Goal: Task Accomplishment & Management: Manage account settings

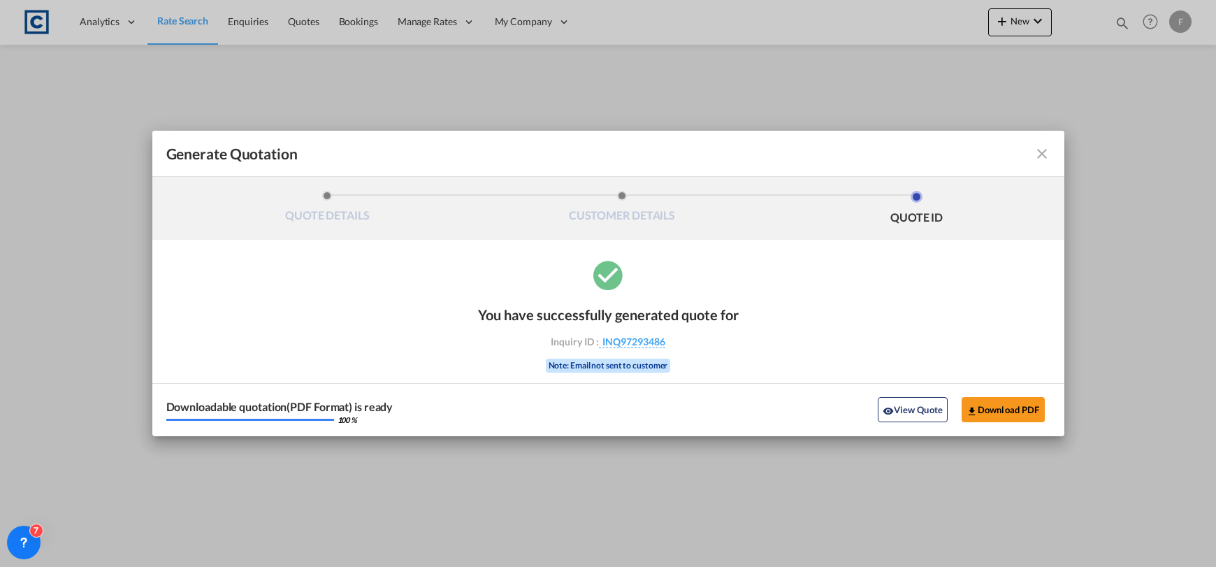
select select "Quotes"
click at [1041, 151] on md-icon "icon-close fg-AAA8AD cursor m-0" at bounding box center [1041, 153] width 17 height 17
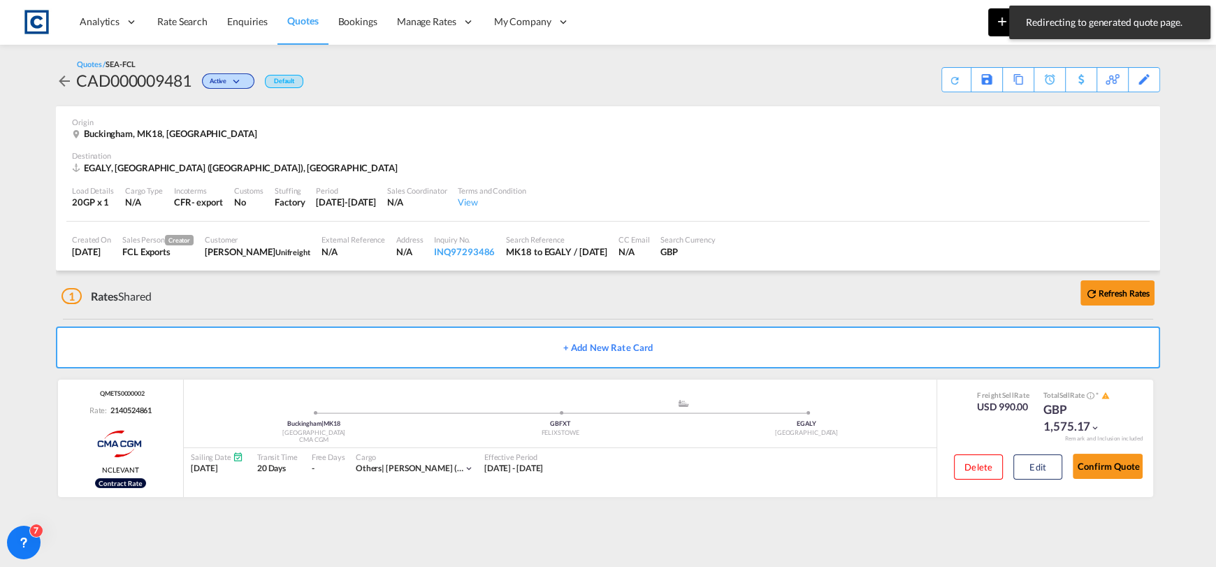
drag, startPoint x: 905, startPoint y: 29, endPoint x: 994, endPoint y: 29, distance: 89.4
click at [905, 29] on div "Analytics Reports Dashboard Rate Search Enquiries Quotes Bookings" at bounding box center [608, 21] width 1174 height 43
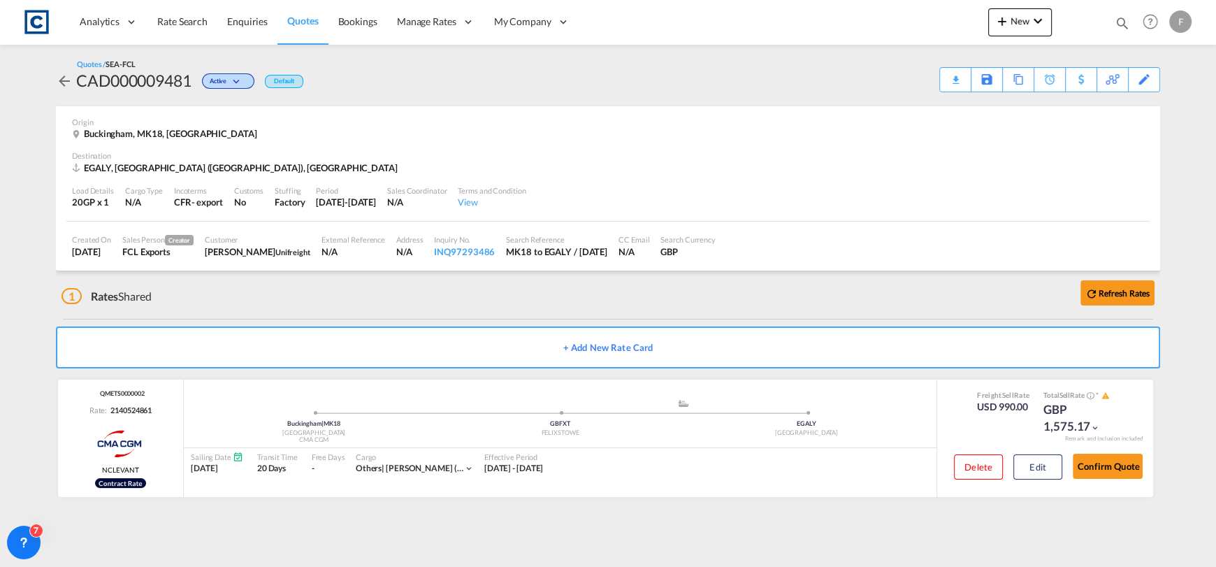
click at [1124, 15] on md-icon "icon-magnify" at bounding box center [1121, 22] width 15 height 15
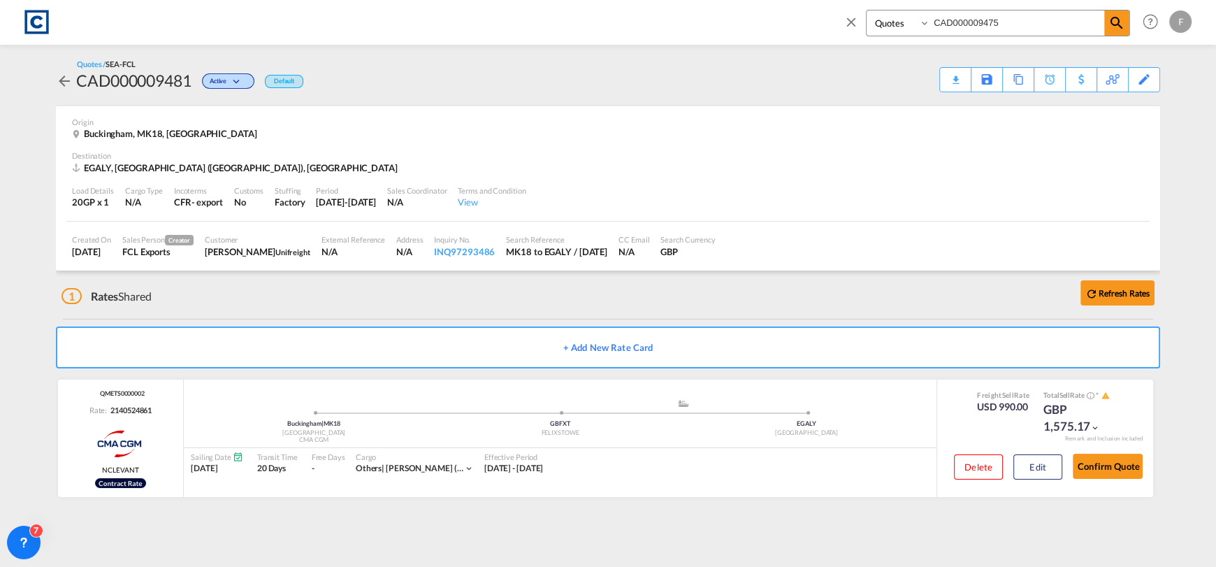
drag, startPoint x: 999, startPoint y: 24, endPoint x: 824, endPoint y: 36, distance: 175.1
click at [846, 24] on div "Bookings Quotes Enquiries CAD000009475" at bounding box center [986, 27] width 286 height 34
paste input "54"
type input "CAD000009454"
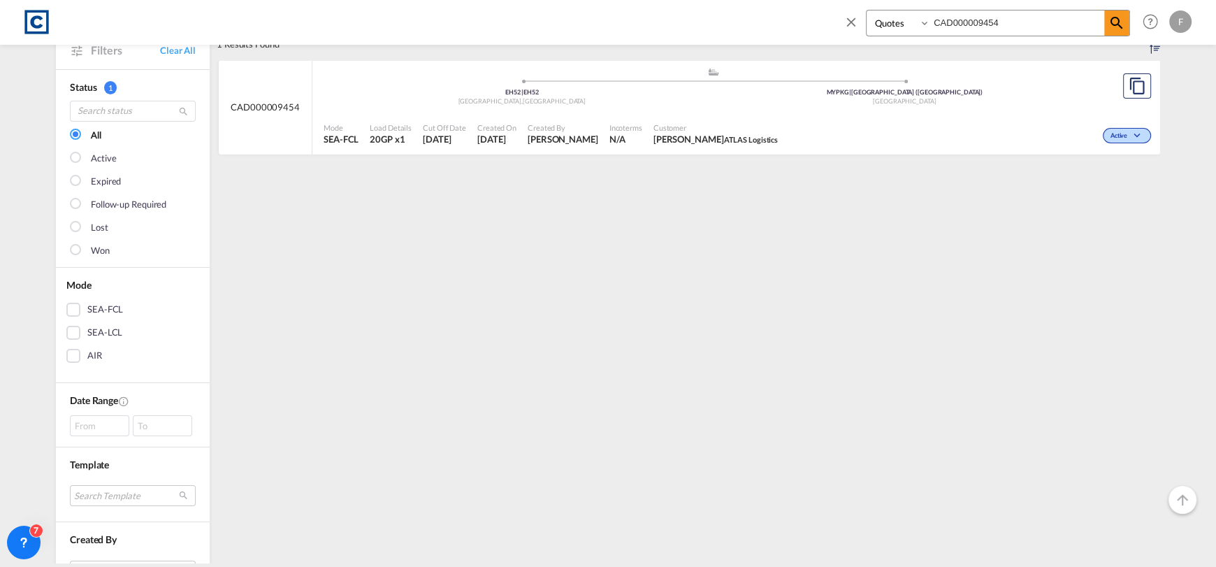
scroll to position [82, 0]
click at [1113, 140] on div "Active" at bounding box center [1127, 135] width 48 height 15
click at [1100, 196] on span "Won" at bounding box center [1100, 194] width 36 height 15
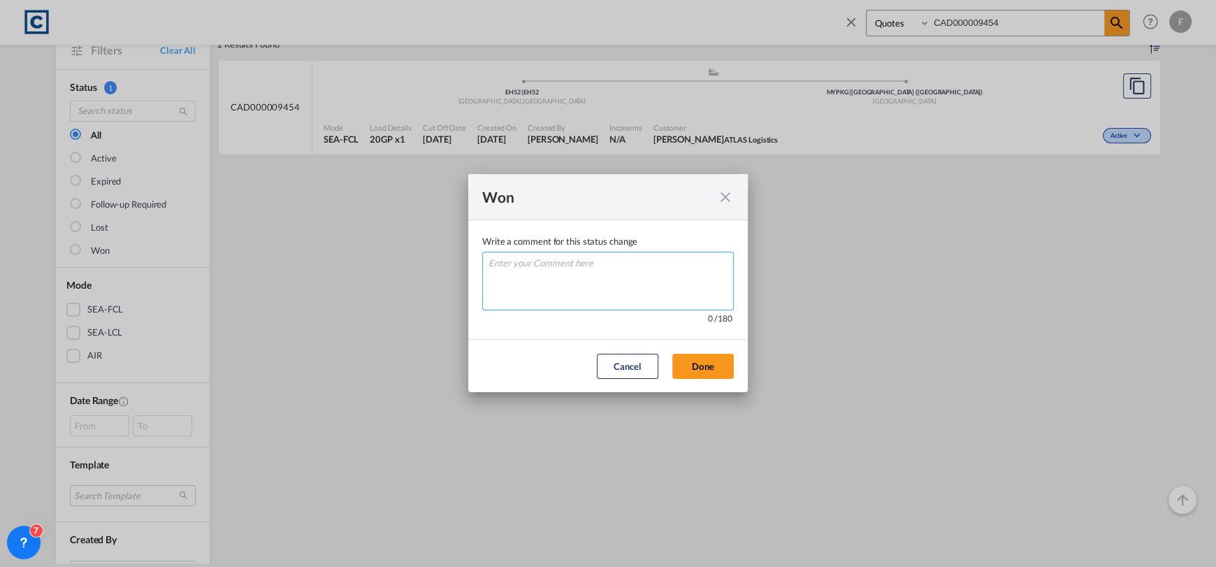
click at [658, 257] on textarea "Write a comment ..." at bounding box center [608, 281] width 252 height 59
type textarea "W"
drag, startPoint x: 702, startPoint y: 370, endPoint x: 719, endPoint y: 359, distance: 20.4
click at [702, 370] on button "Done" at bounding box center [702, 366] width 61 height 25
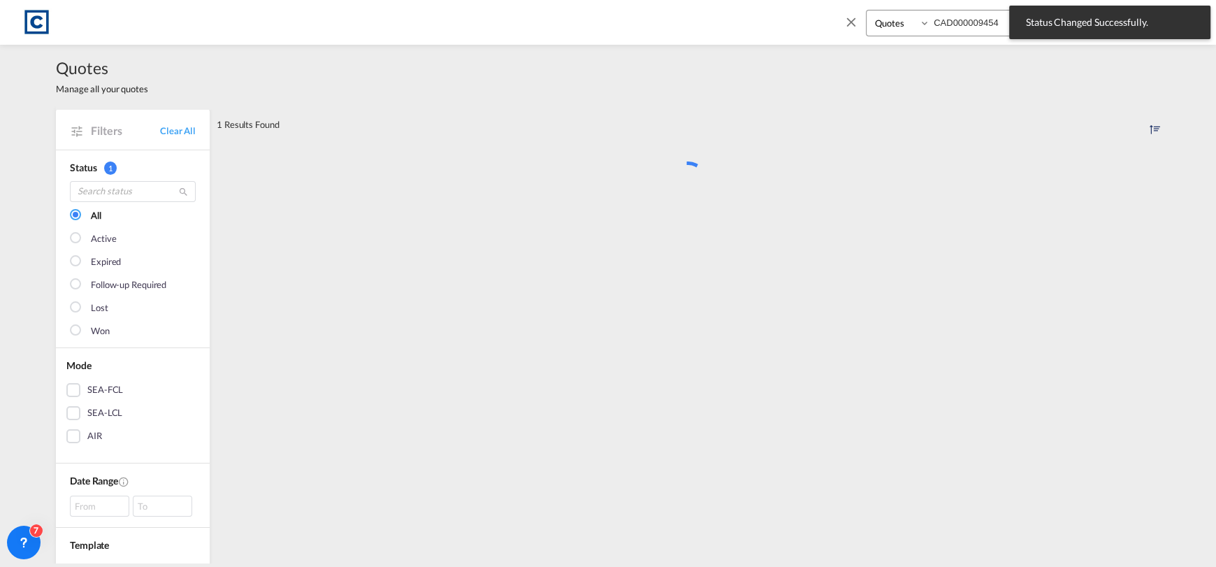
scroll to position [0, 0]
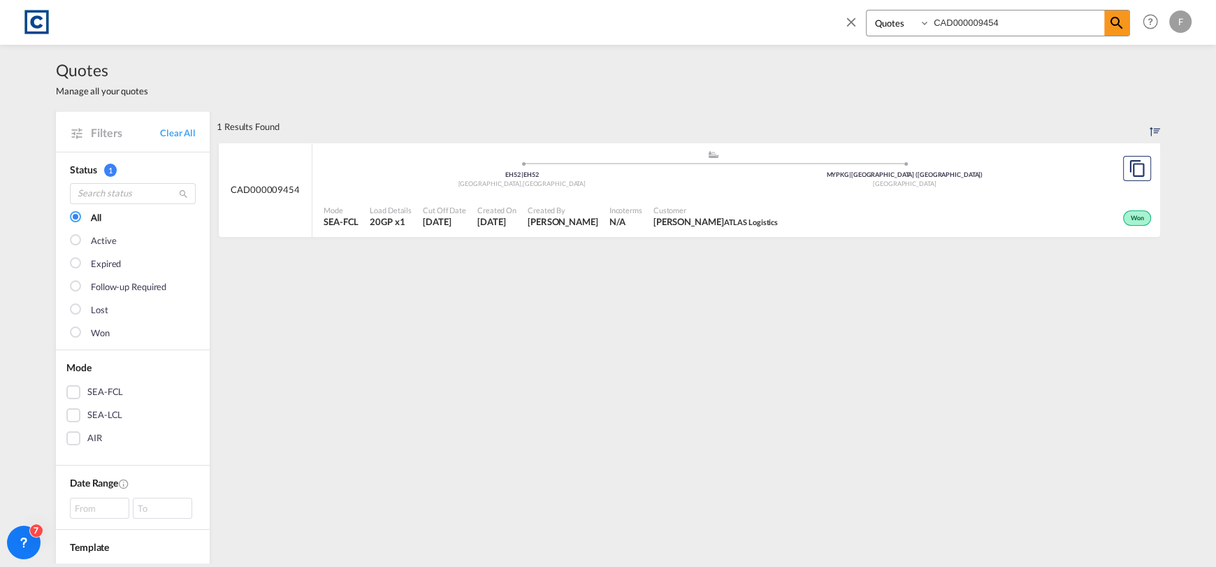
click at [816, 196] on div "Mode SEA-FCL Load Details 20GP x1 Cut Off Date [DATE] Created On [DATE] Created…" at bounding box center [736, 217] width 848 height 42
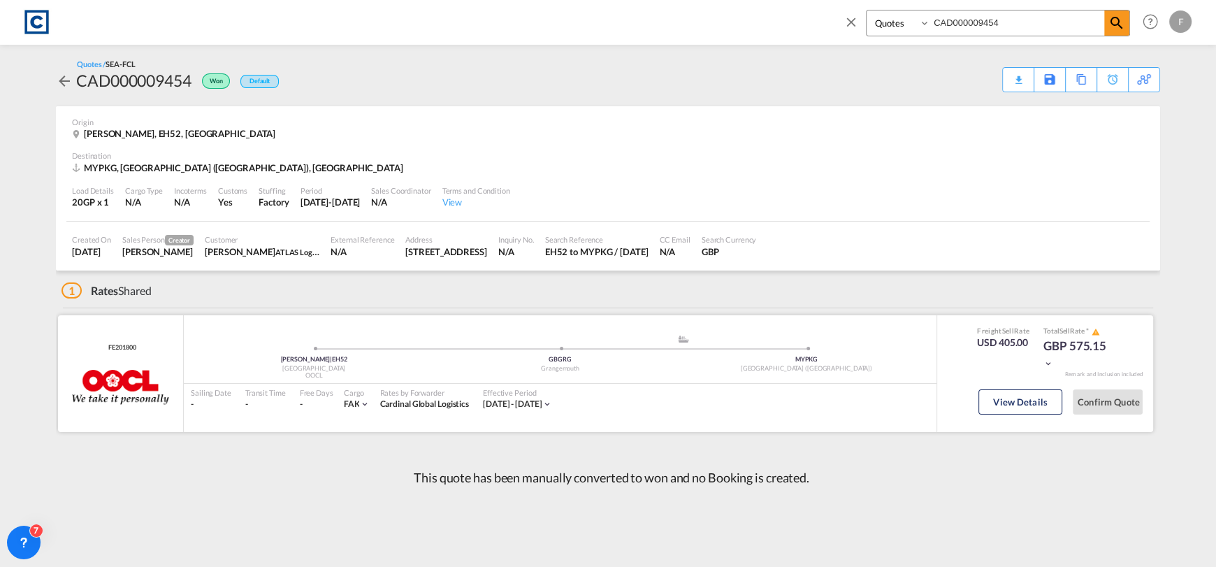
drag, startPoint x: 1024, startPoint y: 402, endPoint x: 1104, endPoint y: 344, distance: 99.5
click at [1024, 402] on button "View Details" at bounding box center [1020, 401] width 84 height 25
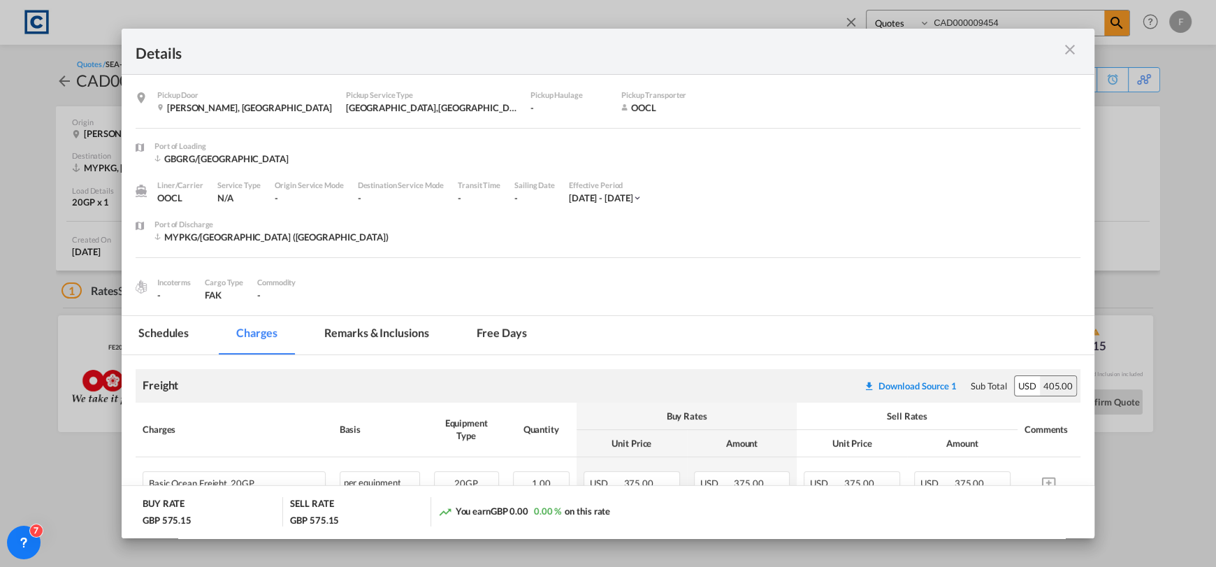
click at [1070, 48] on md-icon "icon-close m-3 fg-AAA8AD cursor" at bounding box center [1069, 49] width 17 height 17
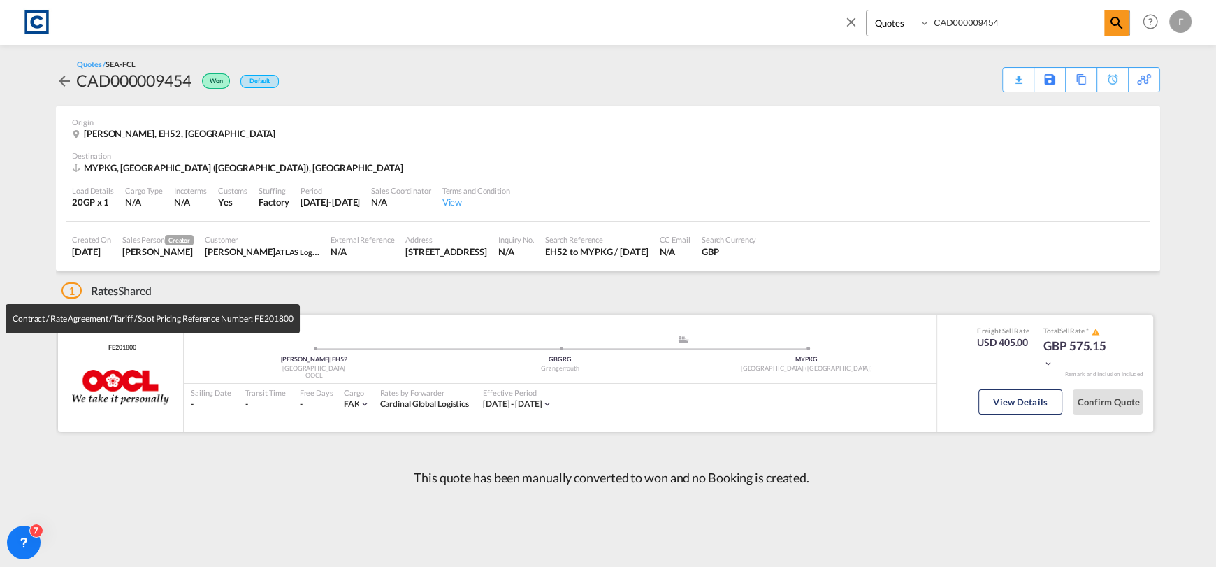
click at [121, 347] on span "FE201800" at bounding box center [120, 347] width 31 height 9
copy span "FE201800"
